Goal: Information Seeking & Learning: Learn about a topic

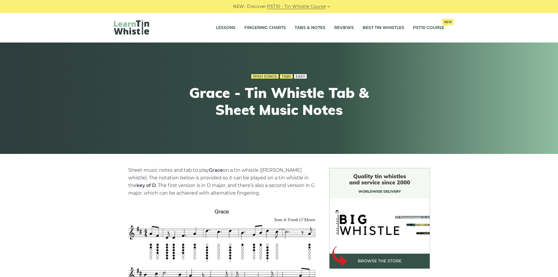
click at [299, 76] on link "Easy" at bounding box center [300, 76] width 13 height 5
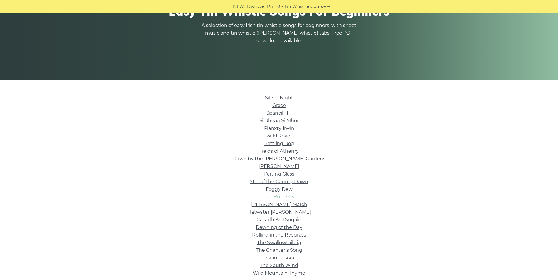
scroll to position [59, 0]
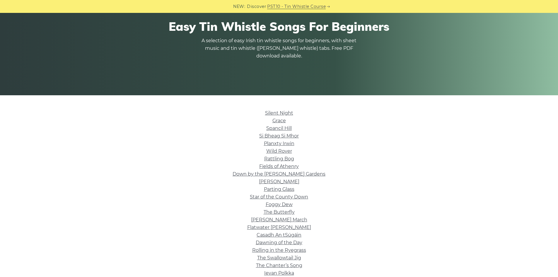
click at [282, 201] on li "Foggy Dew" at bounding box center [279, 205] width 330 height 8
click at [282, 204] on link "Foggy Dew" at bounding box center [279, 205] width 27 height 6
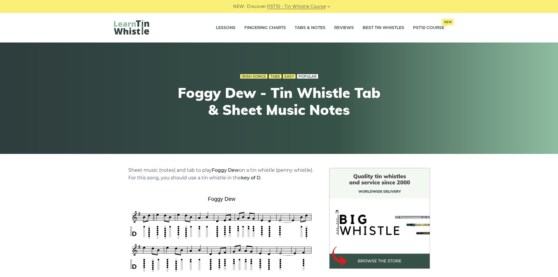
click at [307, 75] on link "Popular" at bounding box center [307, 76] width 21 height 5
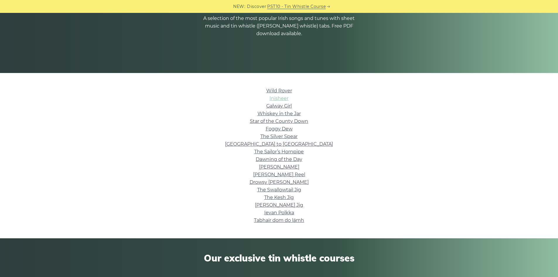
scroll to position [117, 0]
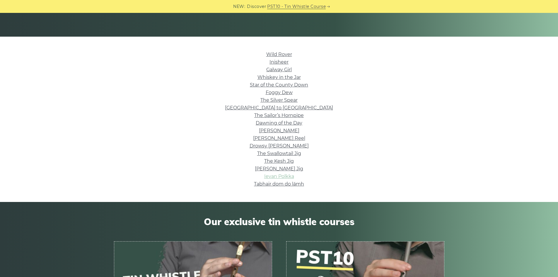
click at [289, 178] on link "Ievan Polkka" at bounding box center [279, 176] width 30 height 6
click at [289, 162] on link "The Kesh Jig" at bounding box center [279, 161] width 30 height 6
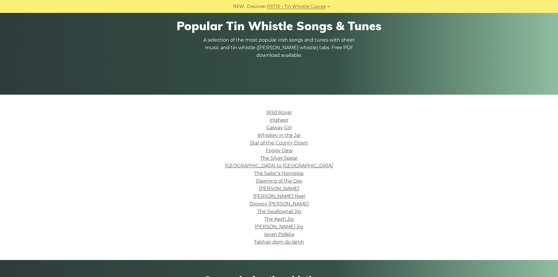
scroll to position [0, 0]
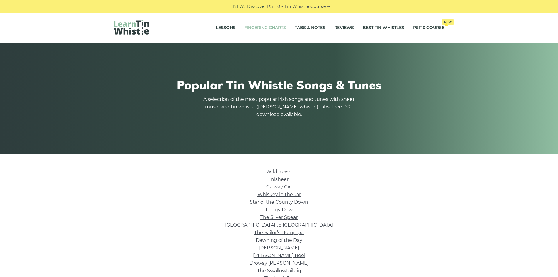
click at [255, 28] on link "Fingering Charts" at bounding box center [265, 28] width 42 height 15
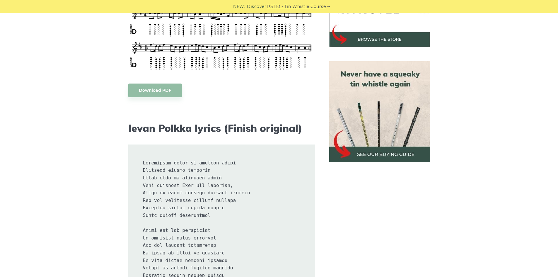
scroll to position [234, 0]
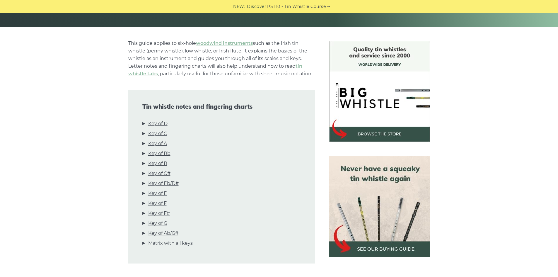
scroll to position [234, 0]
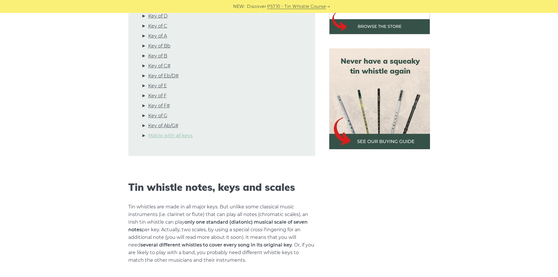
click at [171, 137] on link "Matrix with all keys" at bounding box center [170, 136] width 45 height 8
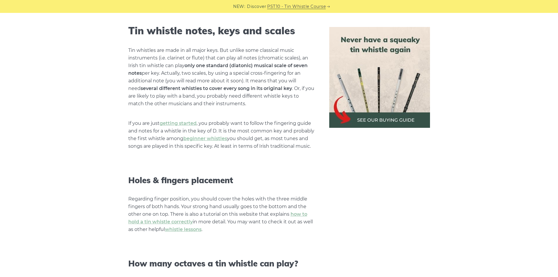
scroll to position [0, 0]
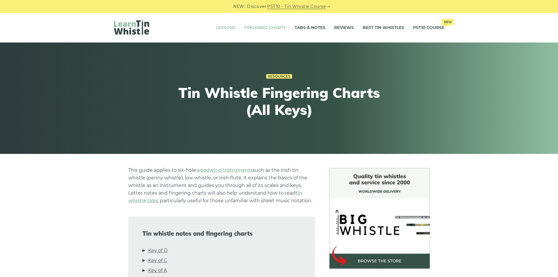
click at [232, 28] on link "Lessons" at bounding box center [226, 28] width 20 height 15
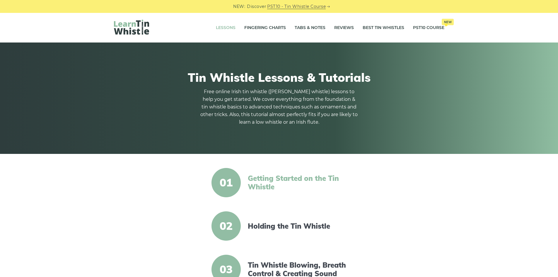
click at [297, 175] on link "Getting Started on the Tin Whistle" at bounding box center [298, 182] width 101 height 17
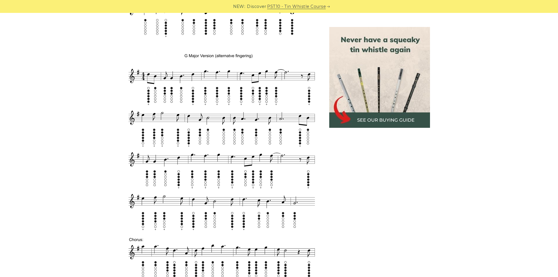
scroll to position [527, 0]
